Goal: Transaction & Acquisition: Book appointment/travel/reservation

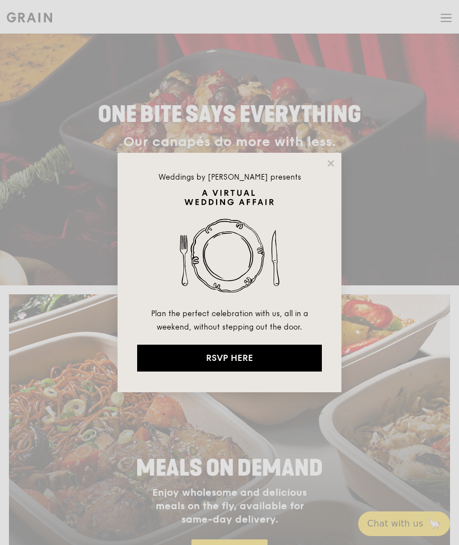
scroll to position [52, 0]
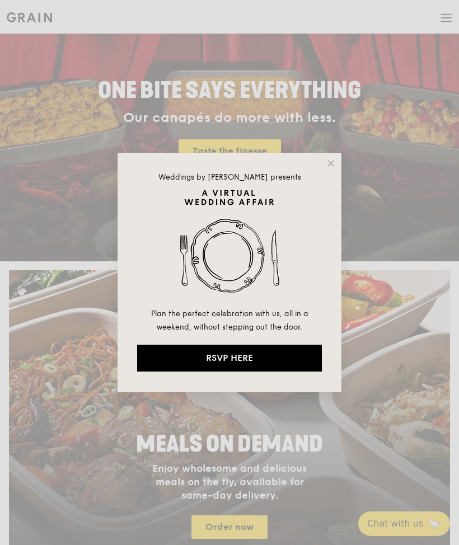
click at [333, 167] on icon at bounding box center [331, 163] width 10 height 10
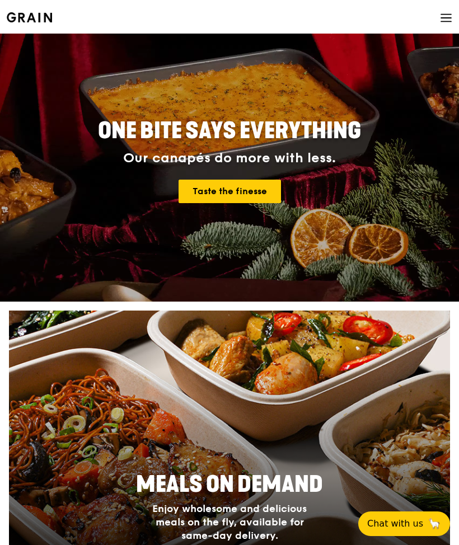
scroll to position [0, 0]
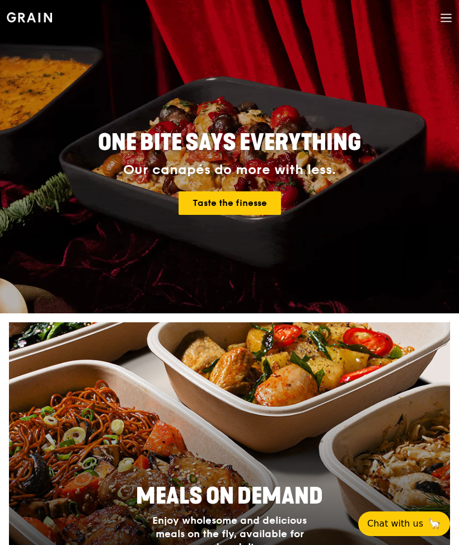
click at [446, 18] on icon at bounding box center [446, 18] width 12 height 12
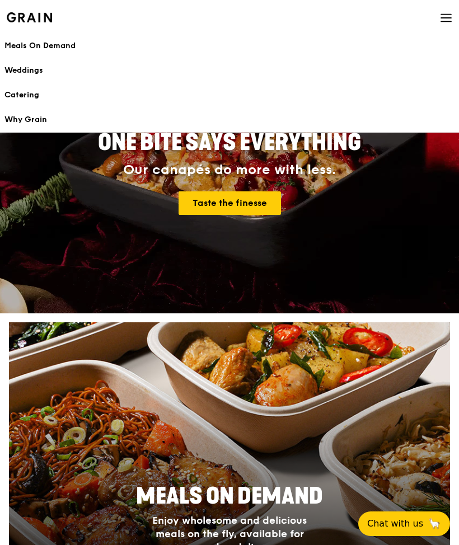
click at [40, 98] on div "Catering" at bounding box center [229, 95] width 450 height 11
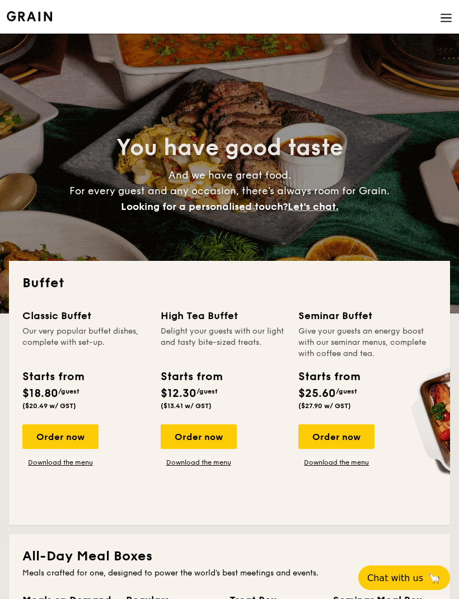
select select
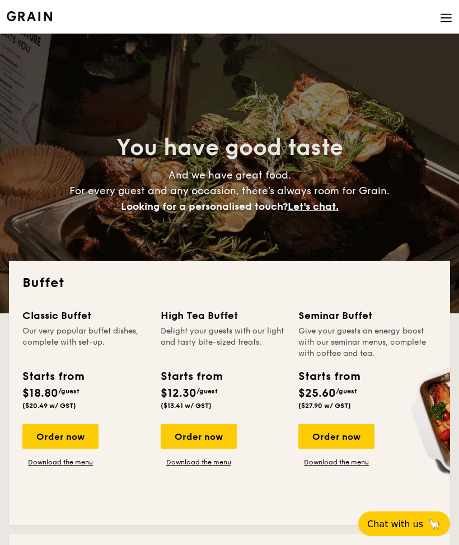
click at [74, 464] on link "Download the menu" at bounding box center [60, 462] width 76 height 9
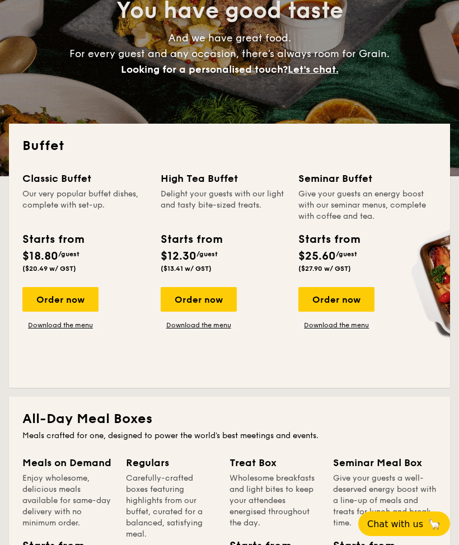
scroll to position [144, 0]
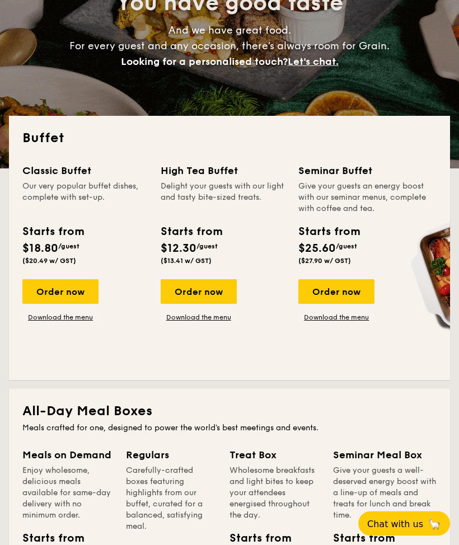
click at [74, 288] on div "Order now" at bounding box center [60, 292] width 76 height 25
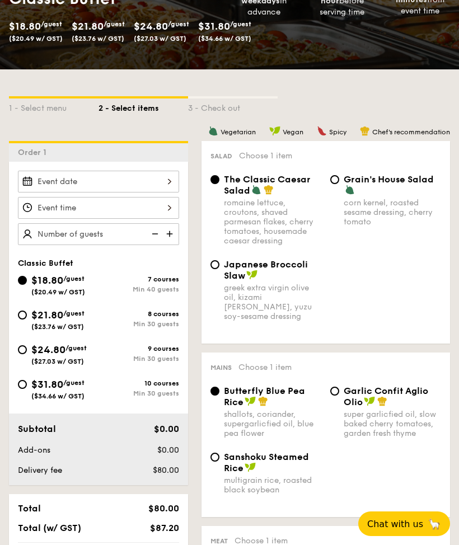
scroll to position [176, 0]
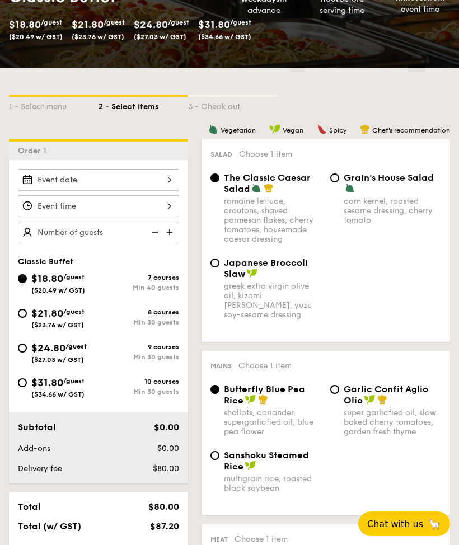
click at [27, 311] on div "$21.80 /guest ($23.76 w/ GST)" at bounding box center [58, 318] width 81 height 24
click at [27, 311] on input "$21.80 /guest ($23.76 w/ GST) 8 courses Min 30 guests" at bounding box center [22, 313] width 9 height 9
radio input "true"
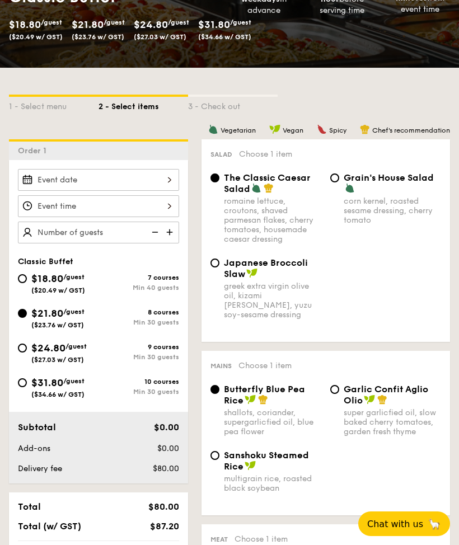
radio input "true"
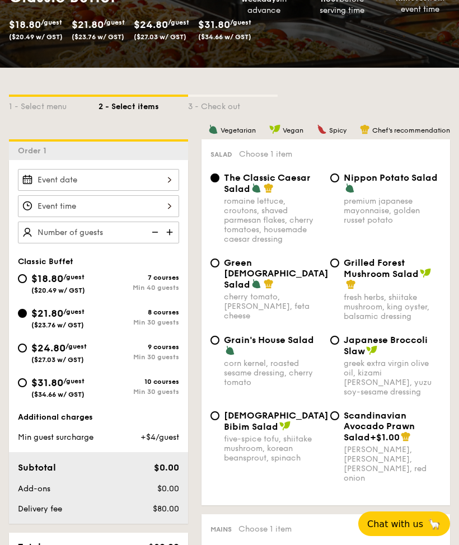
click at [148, 228] on img at bounding box center [154, 232] width 17 height 21
click at [162, 232] on img at bounding box center [170, 232] width 17 height 21
click at [152, 233] on img at bounding box center [154, 232] width 17 height 21
type input "20 guests"
click at [158, 180] on div at bounding box center [98, 180] width 161 height 22
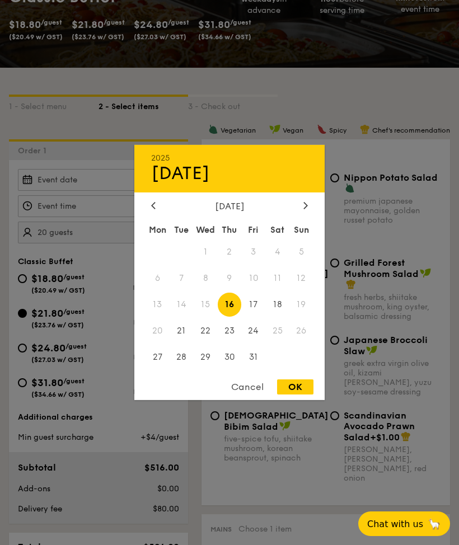
click at [294, 212] on div "[DATE]" at bounding box center [229, 206] width 157 height 11
click at [307, 209] on icon at bounding box center [305, 204] width 4 height 7
click at [279, 264] on span "1" at bounding box center [277, 252] width 24 height 24
click at [287, 395] on div "OK" at bounding box center [295, 386] width 36 height 15
type input "[DATE]"
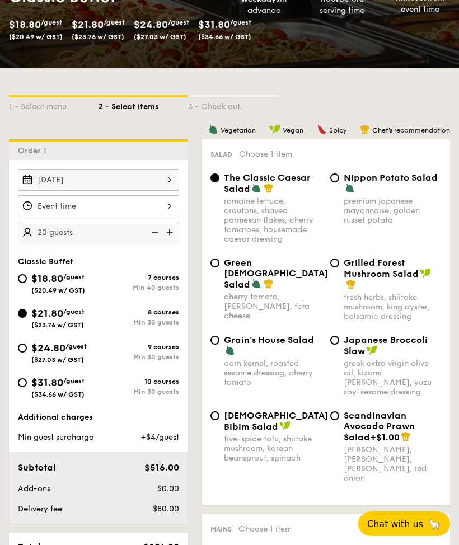
click at [144, 201] on div at bounding box center [98, 206] width 161 height 22
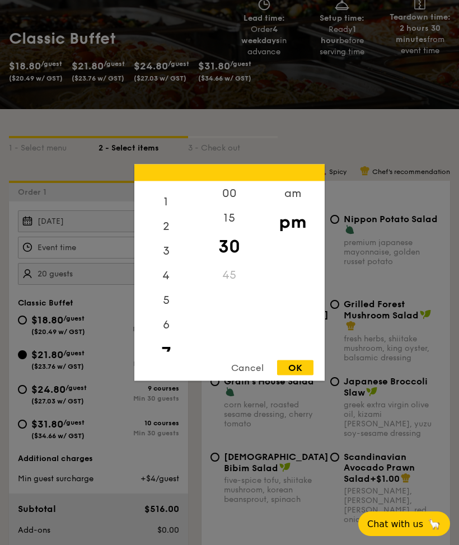
scroll to position [15, 0]
click at [163, 339] on div "6" at bounding box center [165, 327] width 63 height 25
click at [226, 206] on div "00" at bounding box center [229, 193] width 63 height 25
click at [297, 376] on div "OK" at bounding box center [295, 367] width 36 height 15
type input "6:00PM"
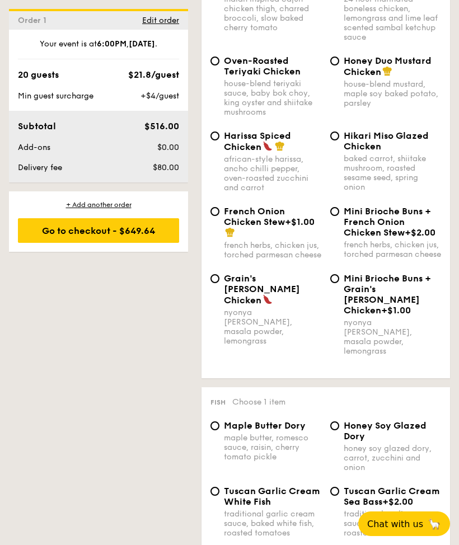
scroll to position [1057, 0]
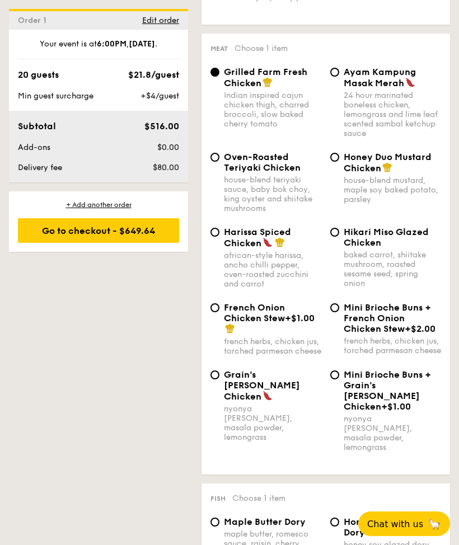
click at [339, 154] on div "Honey Duo Mustard Chicken house-blend mustard, maple soy baked potato, parsley" at bounding box center [386, 178] width 120 height 53
click at [345, 156] on span "Honey Duo Mustard Chicken" at bounding box center [388, 163] width 88 height 22
click at [339, 156] on input "Honey Duo Mustard Chicken house-blend mustard, maple soy baked potato, parsley" at bounding box center [334, 157] width 9 height 9
radio input "true"
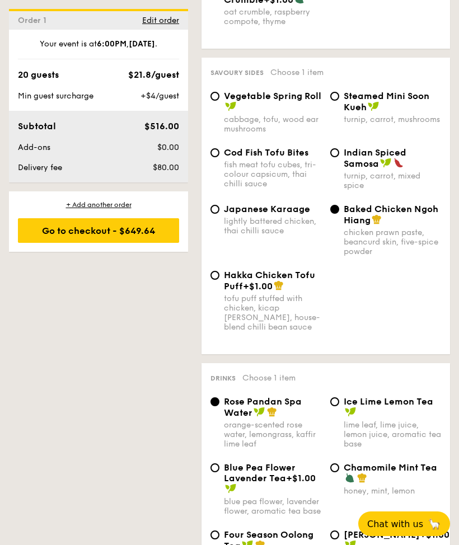
scroll to position [2665, 0]
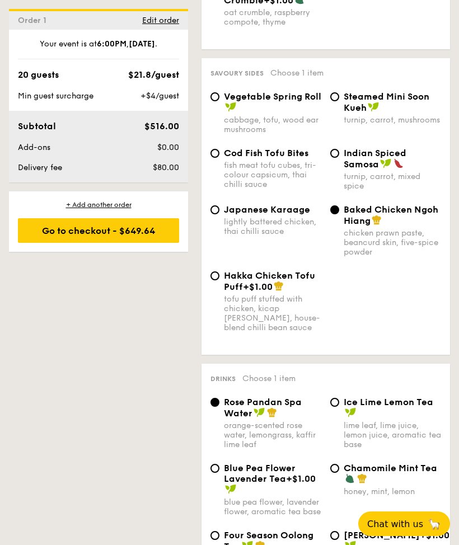
click at [224, 215] on span "Japanese Karaage" at bounding box center [267, 209] width 86 height 11
click at [219, 214] on input "Japanese Karaage lightly battered chicken, thai chilli sauce" at bounding box center [214, 209] width 9 height 9
radio input "true"
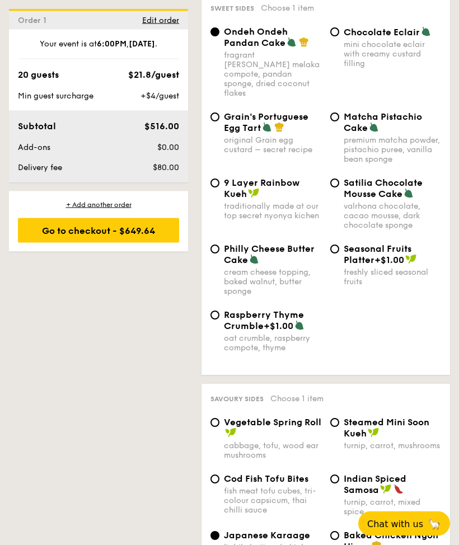
scroll to position [2330, 0]
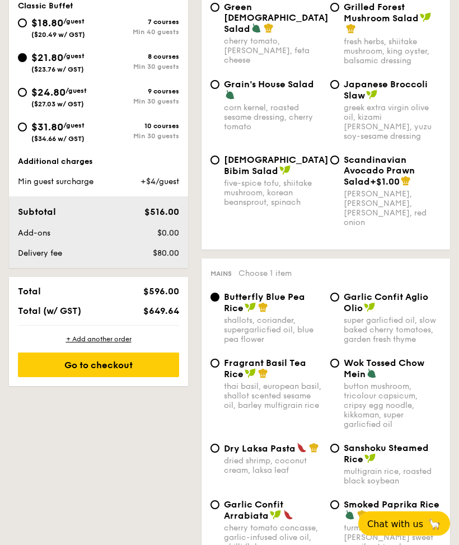
select select
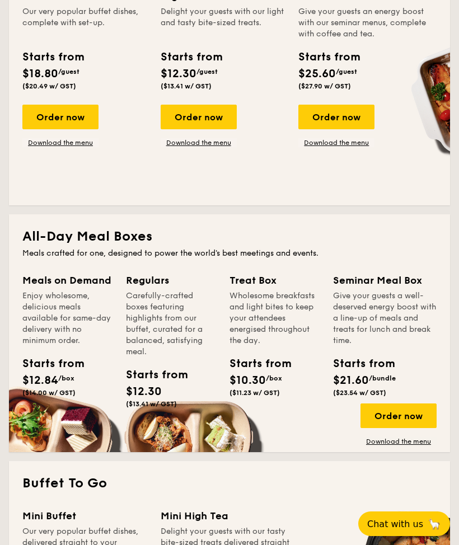
scroll to position [295, 0]
